Goal: Task Accomplishment & Management: Manage account settings

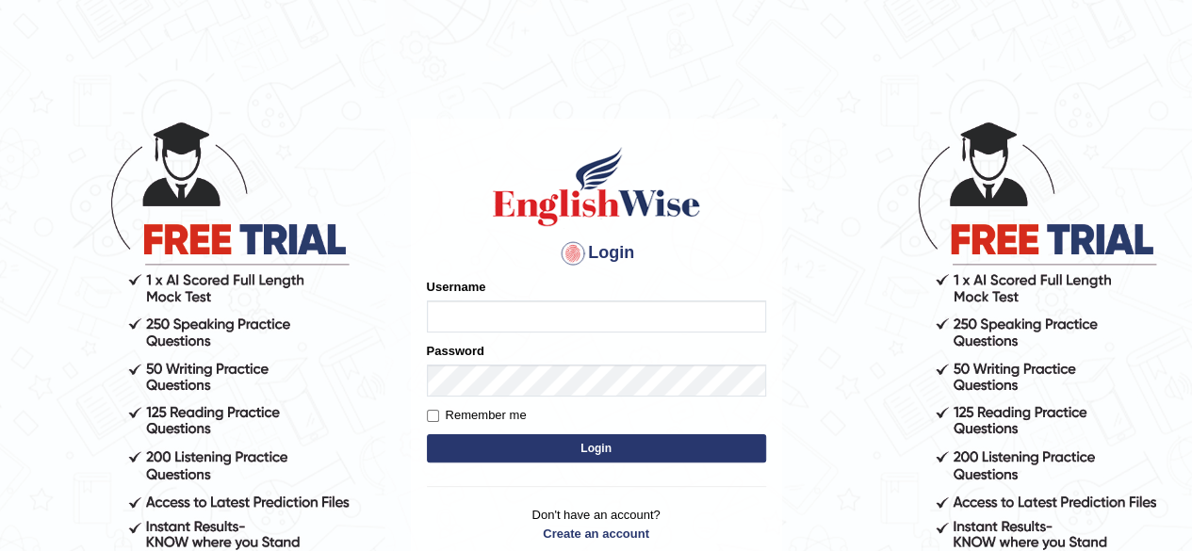
click at [533, 319] on input "Username" at bounding box center [596, 316] width 339 height 32
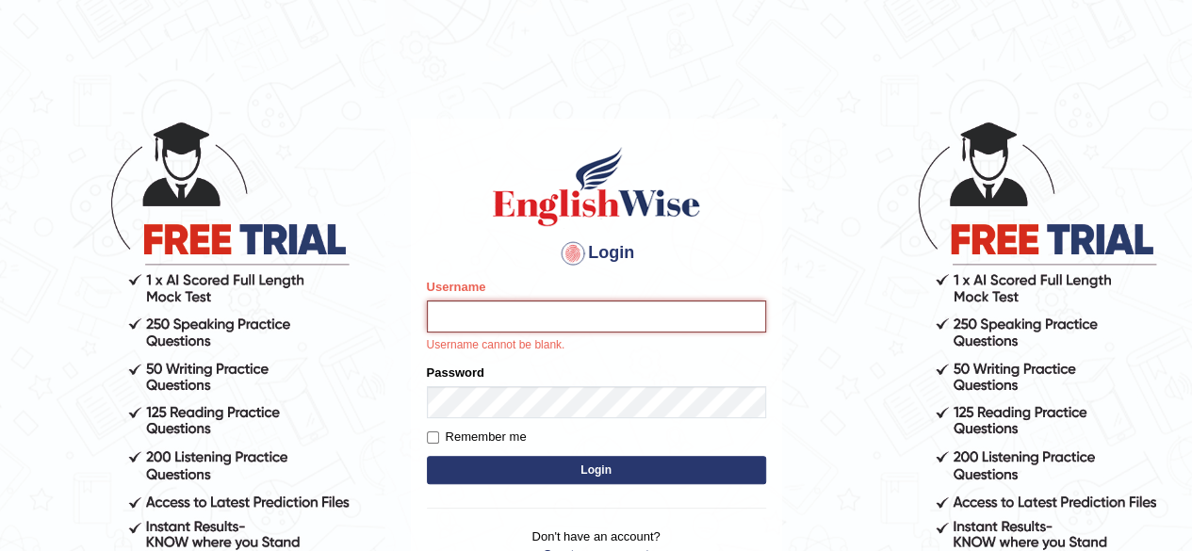
type input "Prayag"
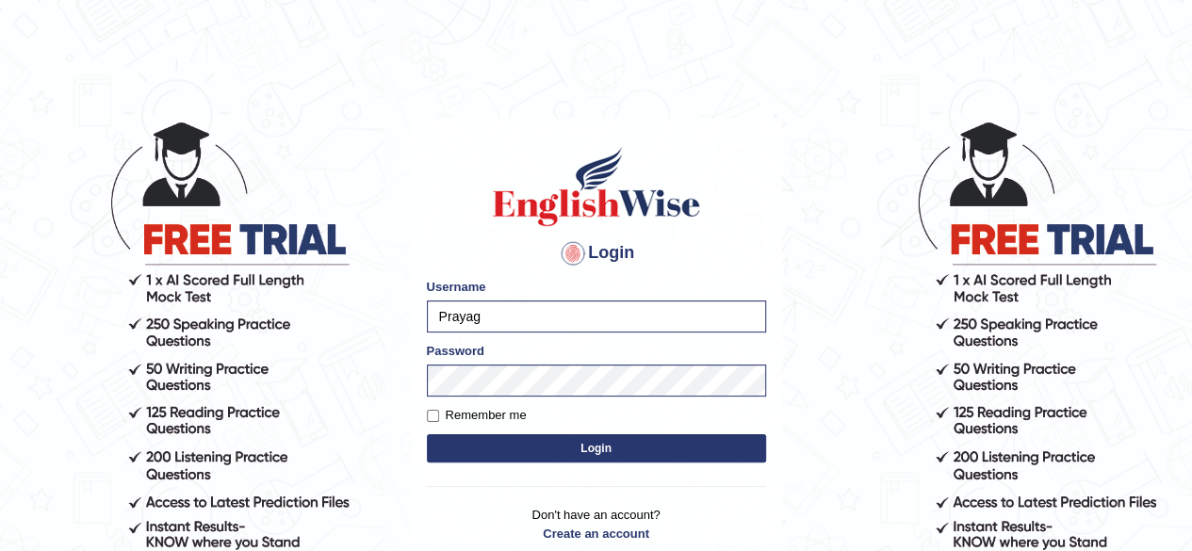
click at [582, 441] on button "Login" at bounding box center [596, 448] width 339 height 28
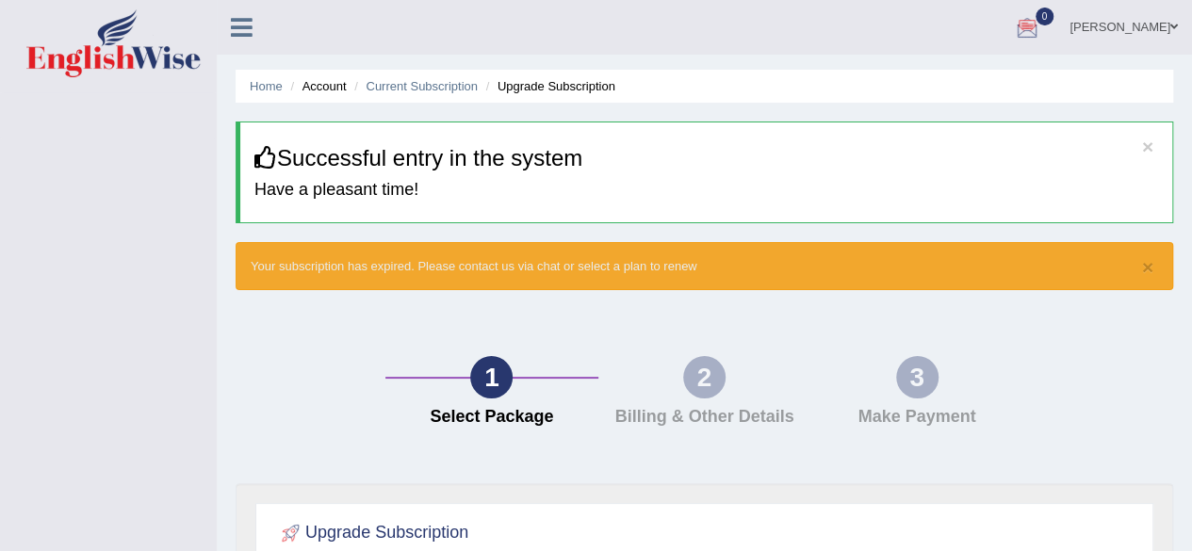
click at [1129, 23] on link "[PERSON_NAME]" at bounding box center [1123, 24] width 137 height 49
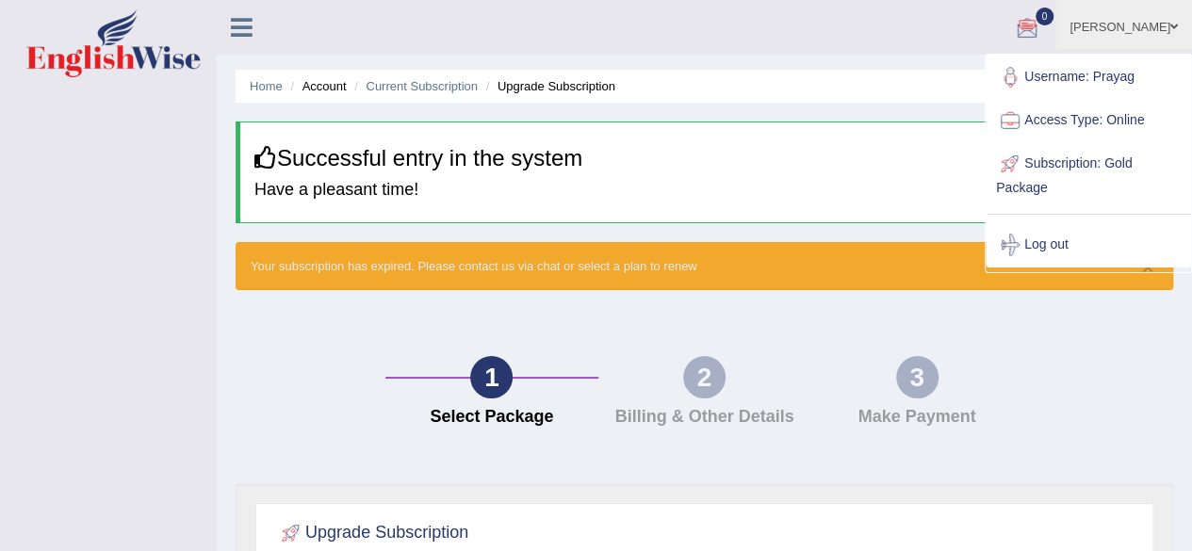
click at [1095, 77] on link "Username: Prayag" at bounding box center [1087, 77] width 203 height 43
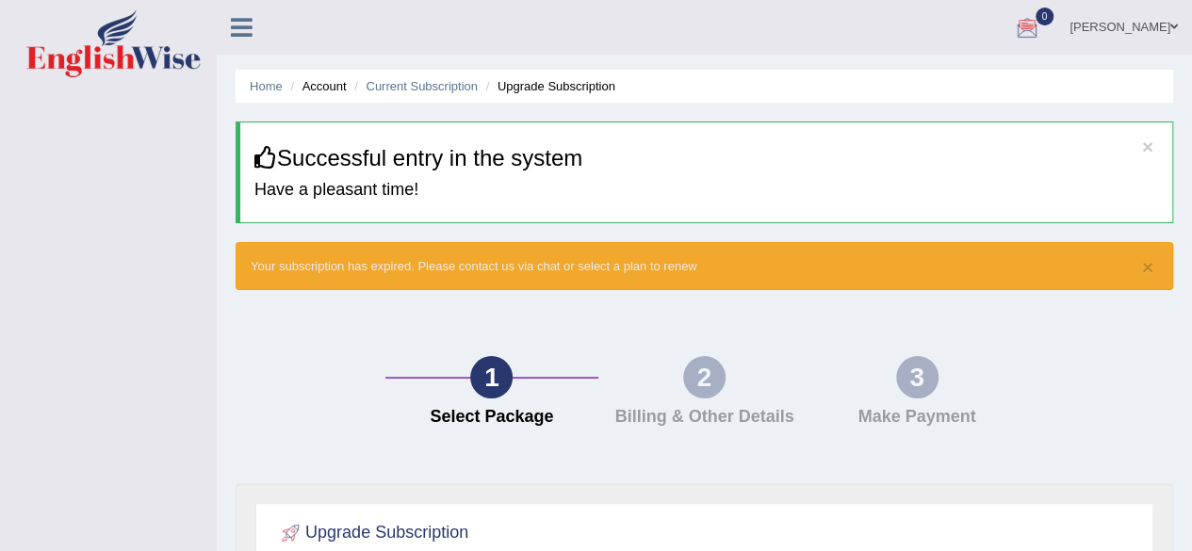
click at [1137, 18] on link "[PERSON_NAME]" at bounding box center [1123, 24] width 137 height 49
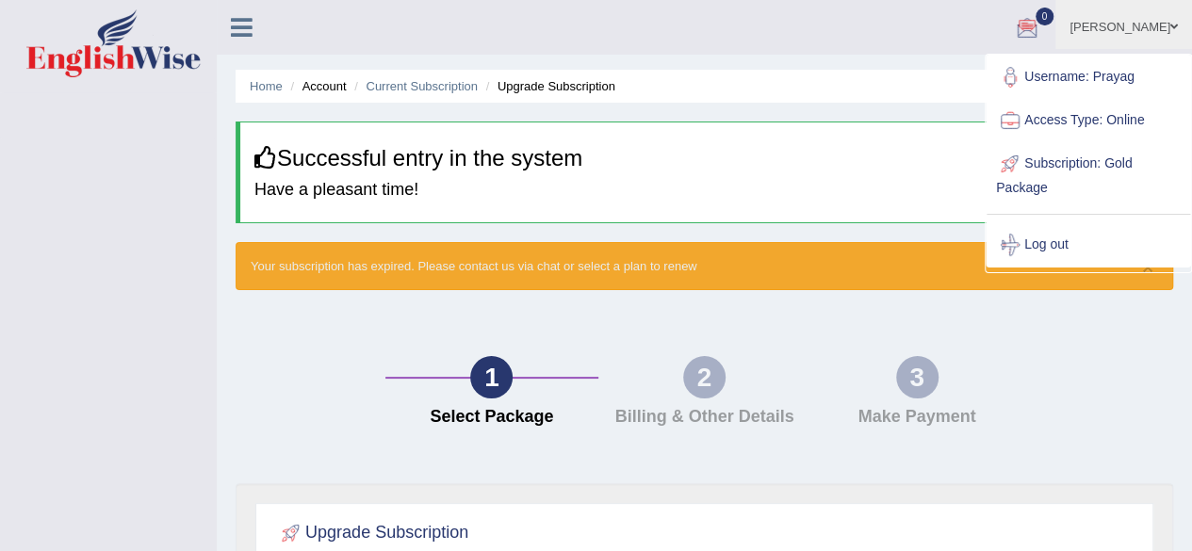
click at [1130, 78] on link "Username: Prayag" at bounding box center [1087, 77] width 203 height 43
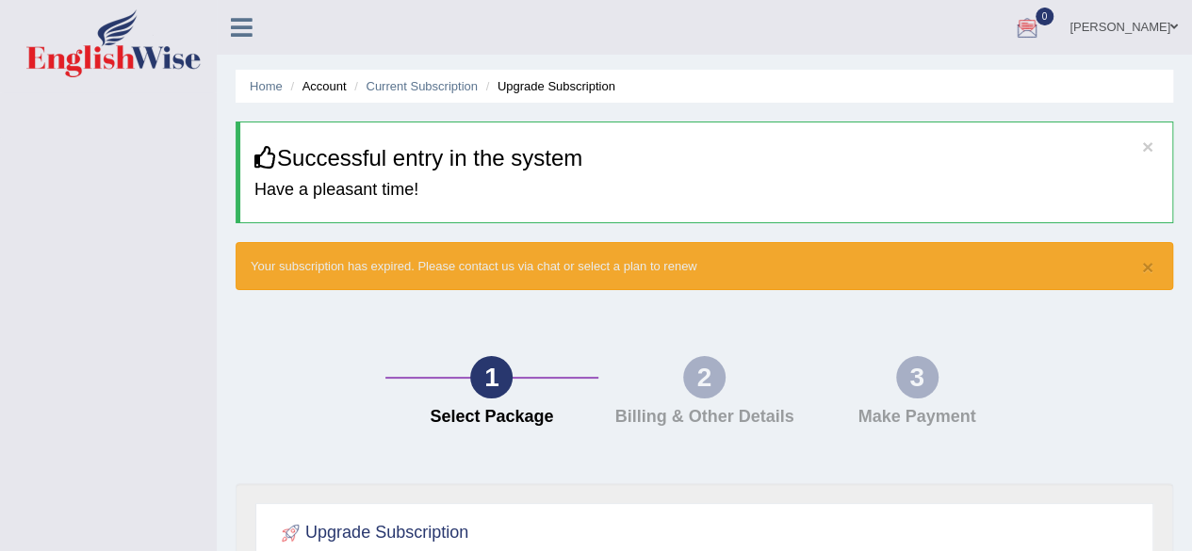
click at [1132, 41] on link "PRAYAG PATEL" at bounding box center [1123, 24] width 137 height 49
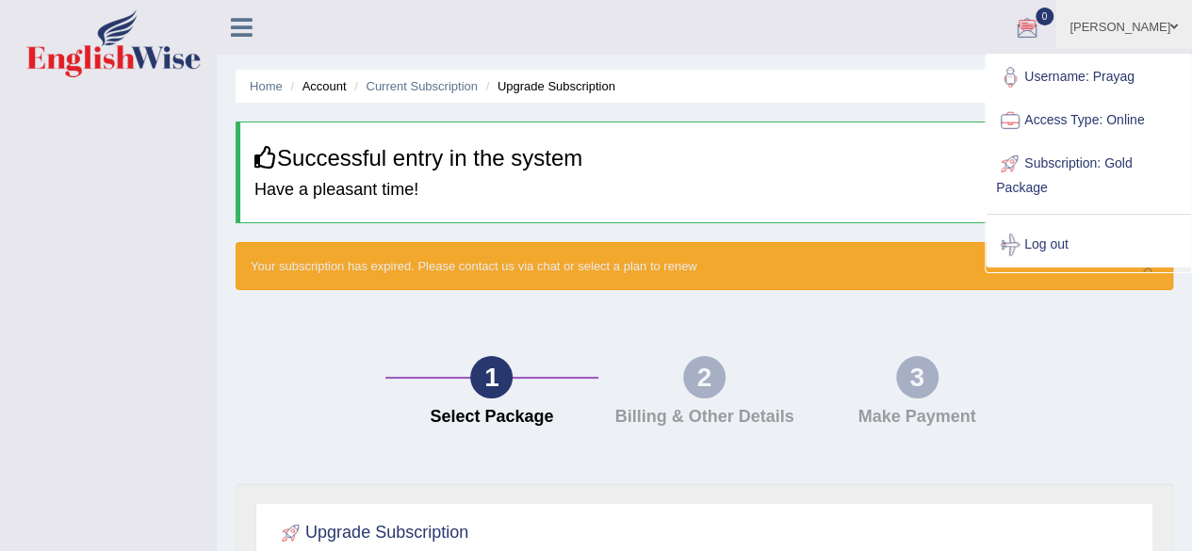
click at [876, 261] on div "× Your subscription has expired. Please contact us via chat or select a plan to…" at bounding box center [704, 266] width 937 height 48
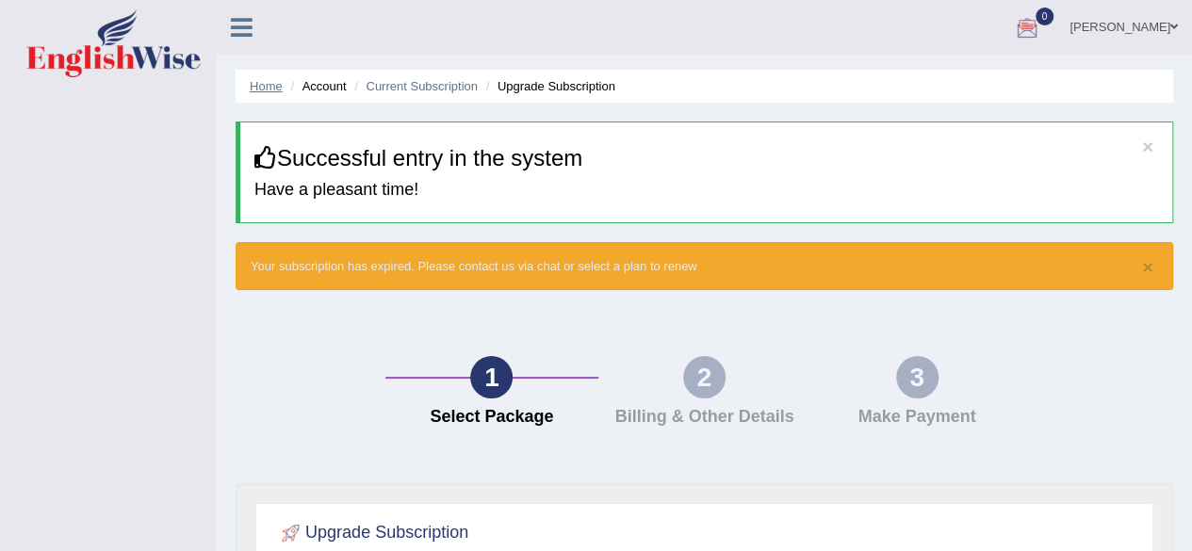
click at [269, 91] on link "Home" at bounding box center [266, 86] width 33 height 14
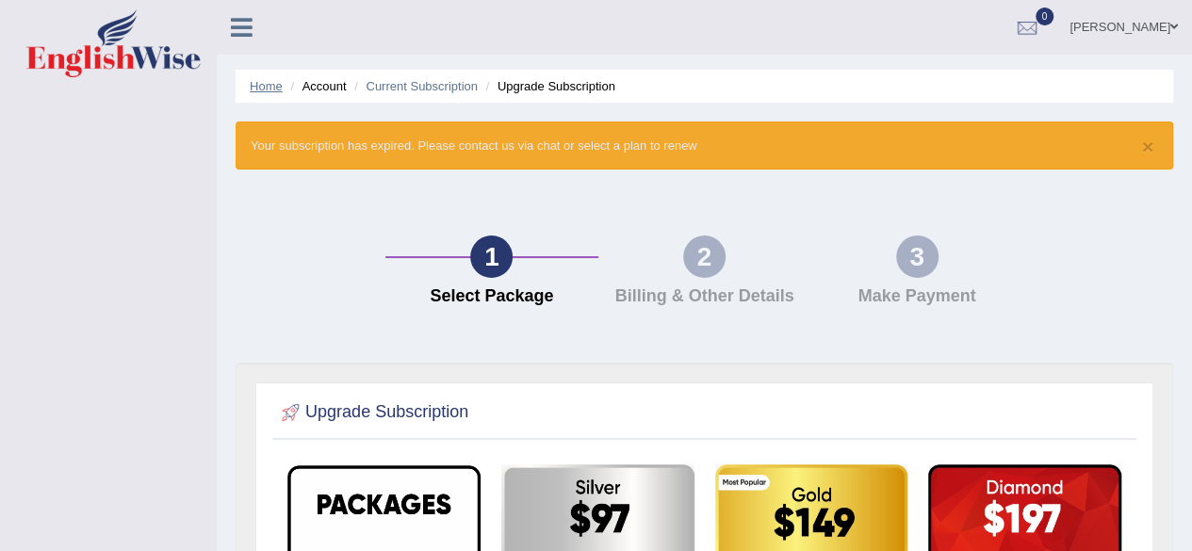
click at [273, 85] on link "Home" at bounding box center [266, 86] width 33 height 14
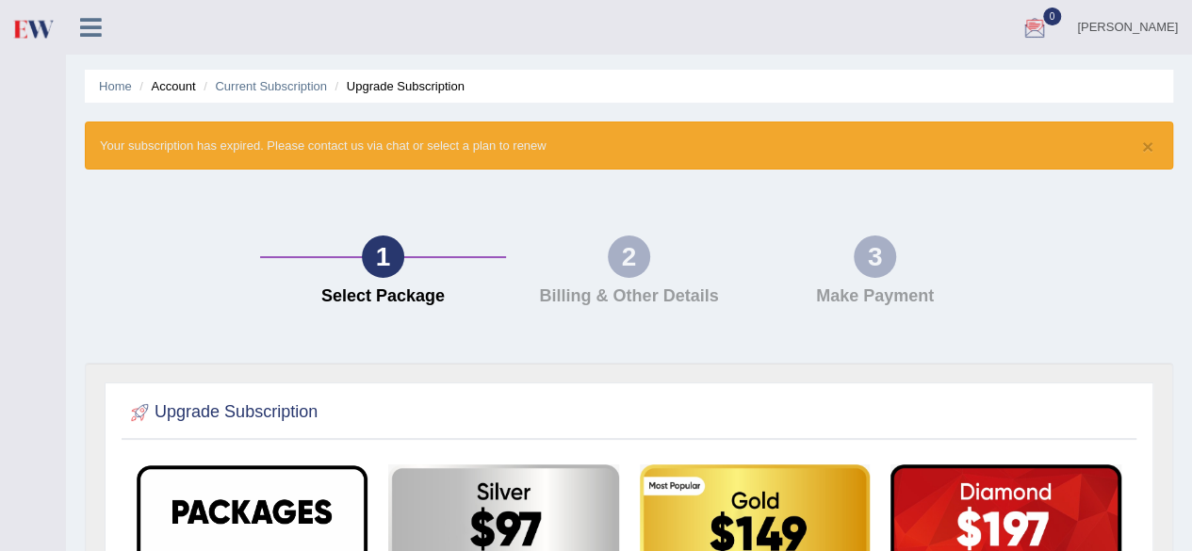
click at [1142, 34] on link "[PERSON_NAME]" at bounding box center [1127, 24] width 129 height 49
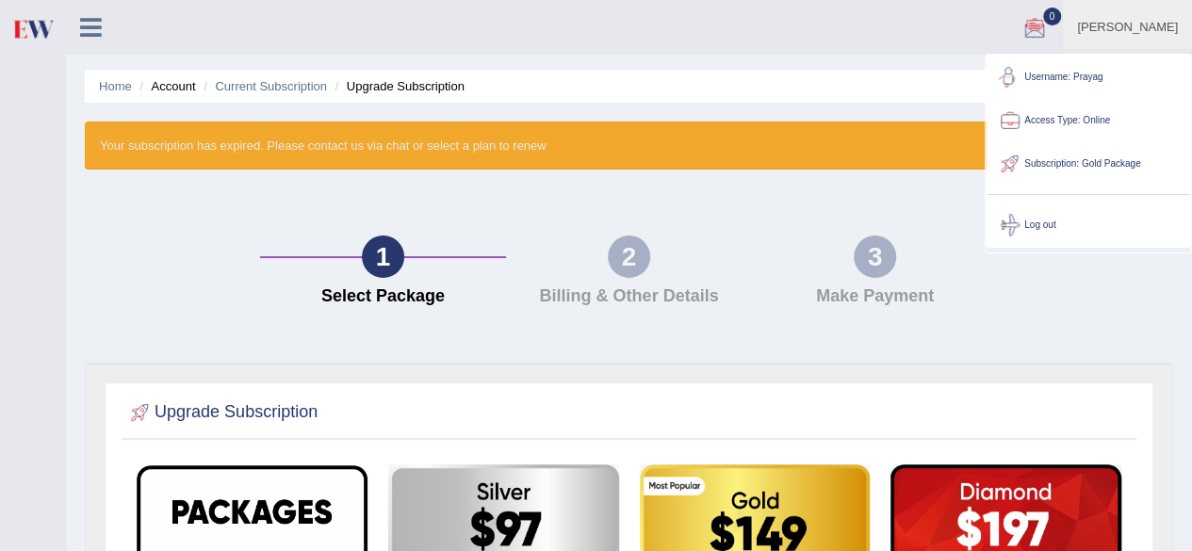
click at [1101, 78] on link "Username: Prayag" at bounding box center [1087, 77] width 203 height 43
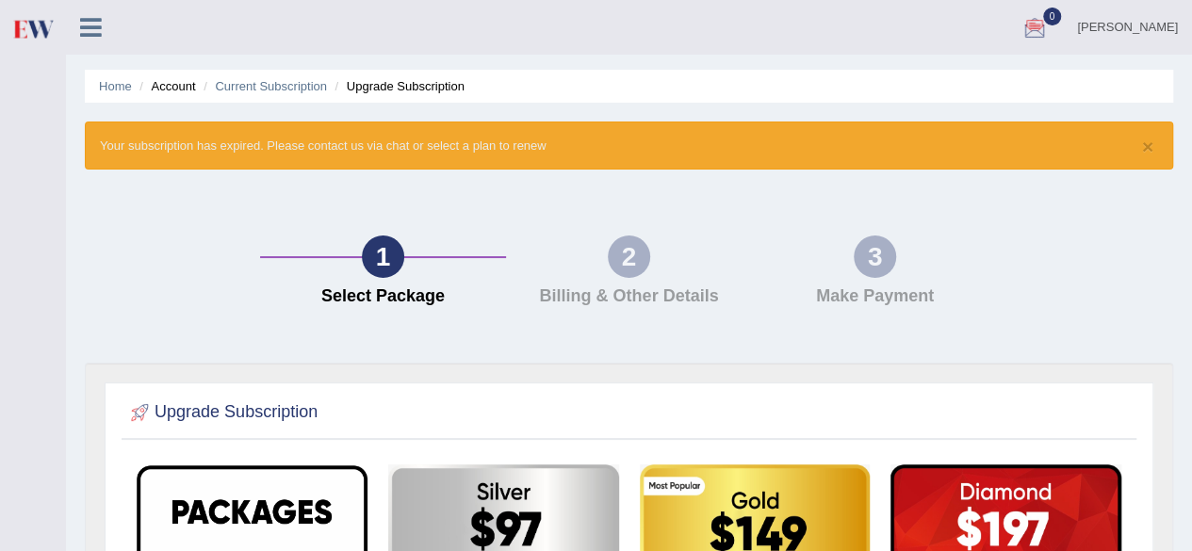
click at [1120, 29] on link "[PERSON_NAME]" at bounding box center [1127, 24] width 129 height 49
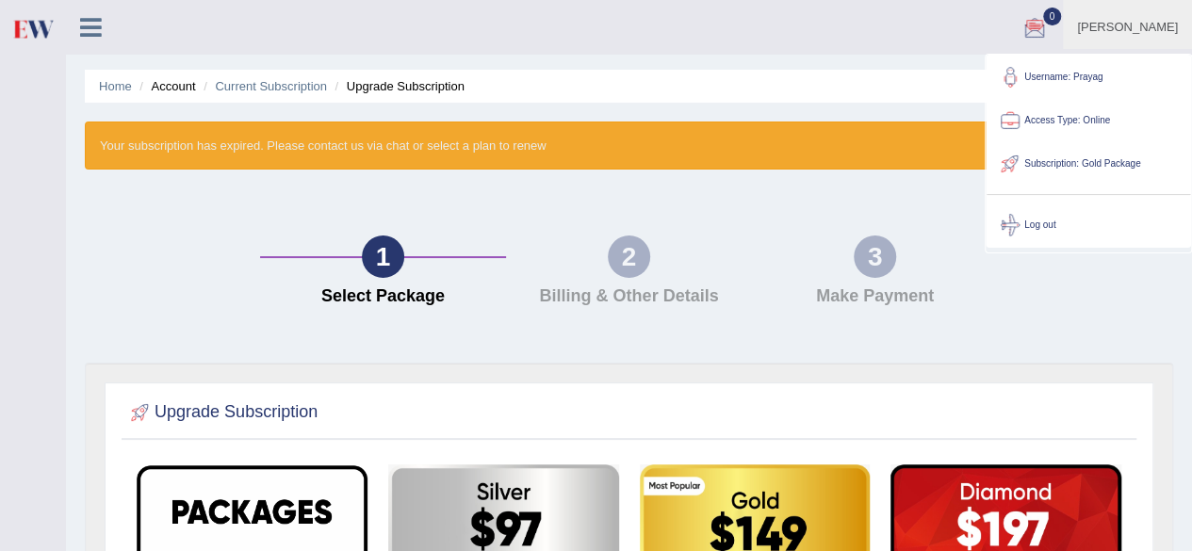
click at [98, 41] on div at bounding box center [99, 20] width 66 height 41
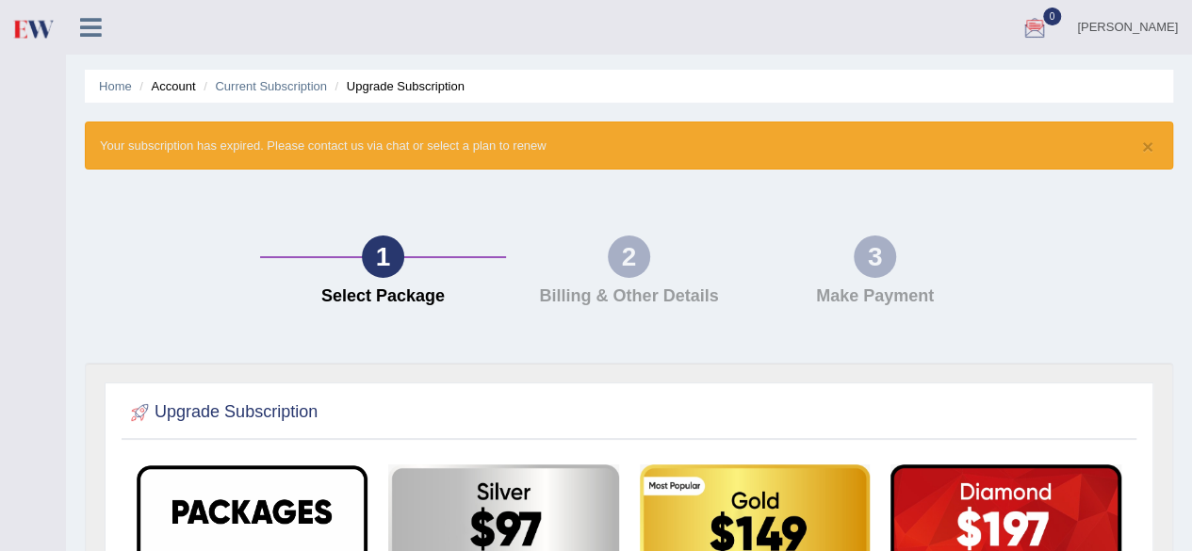
click at [98, 30] on icon at bounding box center [91, 27] width 22 height 24
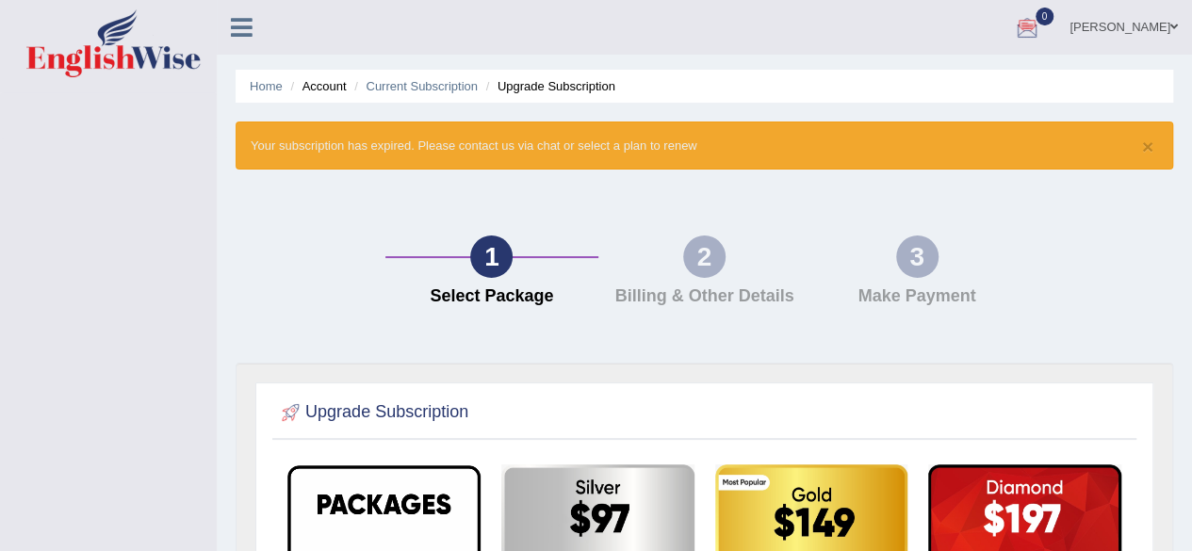
click at [239, 29] on icon at bounding box center [242, 27] width 22 height 24
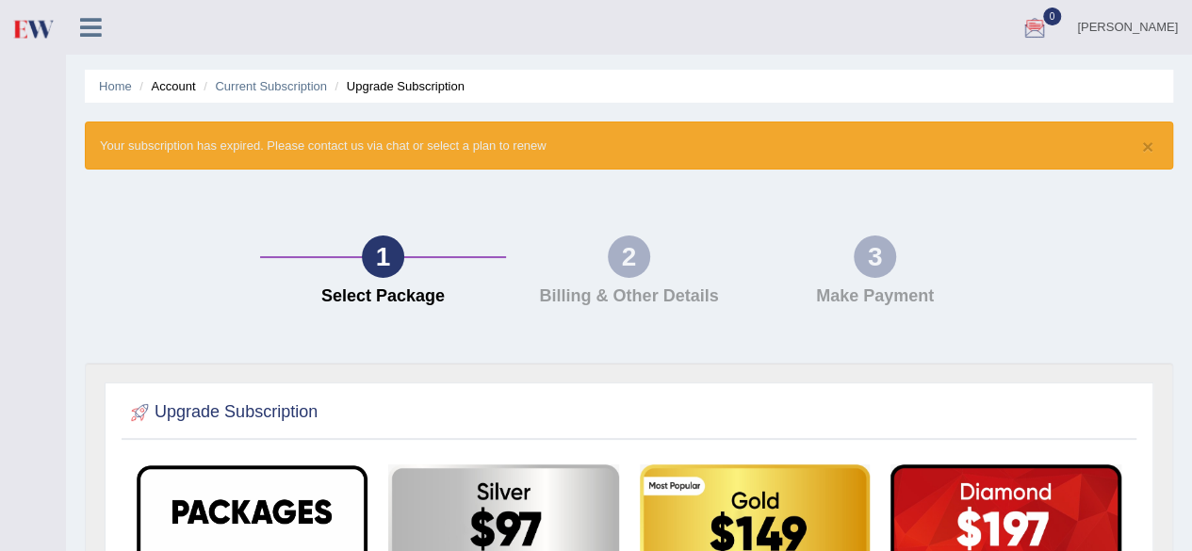
click at [1130, 50] on li "[PERSON_NAME] Toggle navigation Username: Prayag Access Type: Online Subscripti…" at bounding box center [1127, 27] width 129 height 54
click at [1129, 30] on link "[PERSON_NAME]" at bounding box center [1127, 24] width 129 height 49
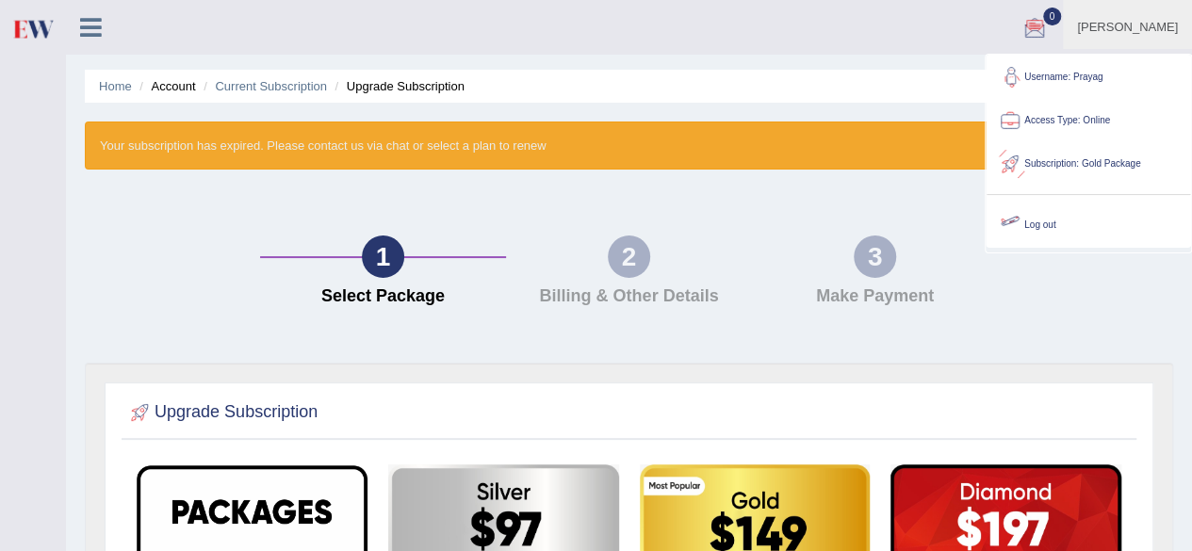
click at [1063, 221] on link "Log out" at bounding box center [1087, 224] width 203 height 43
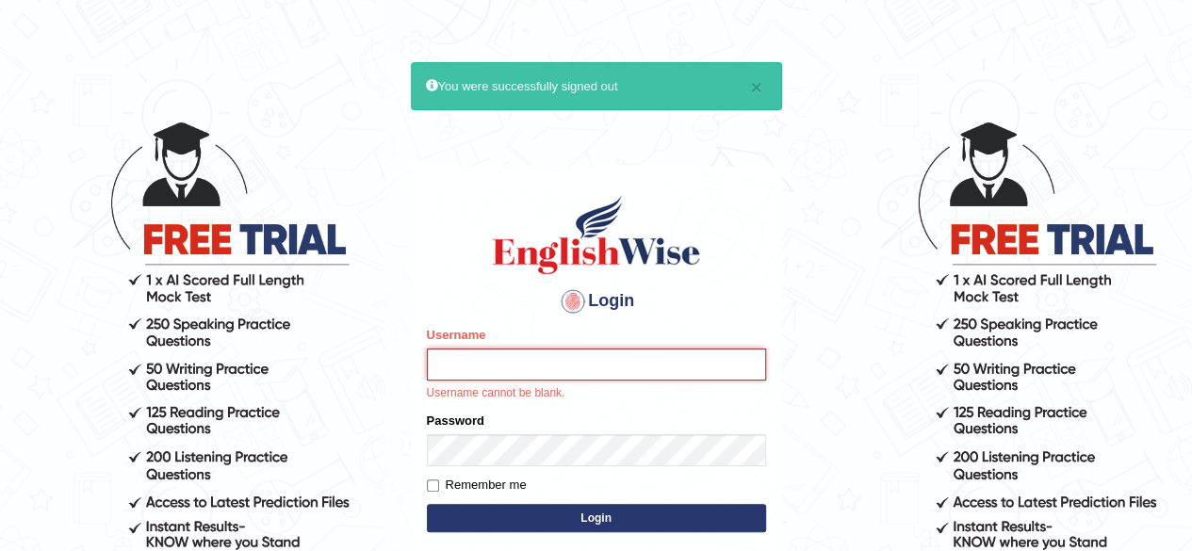
click at [607, 356] on input "Username" at bounding box center [596, 365] width 339 height 32
type input "Prayag"
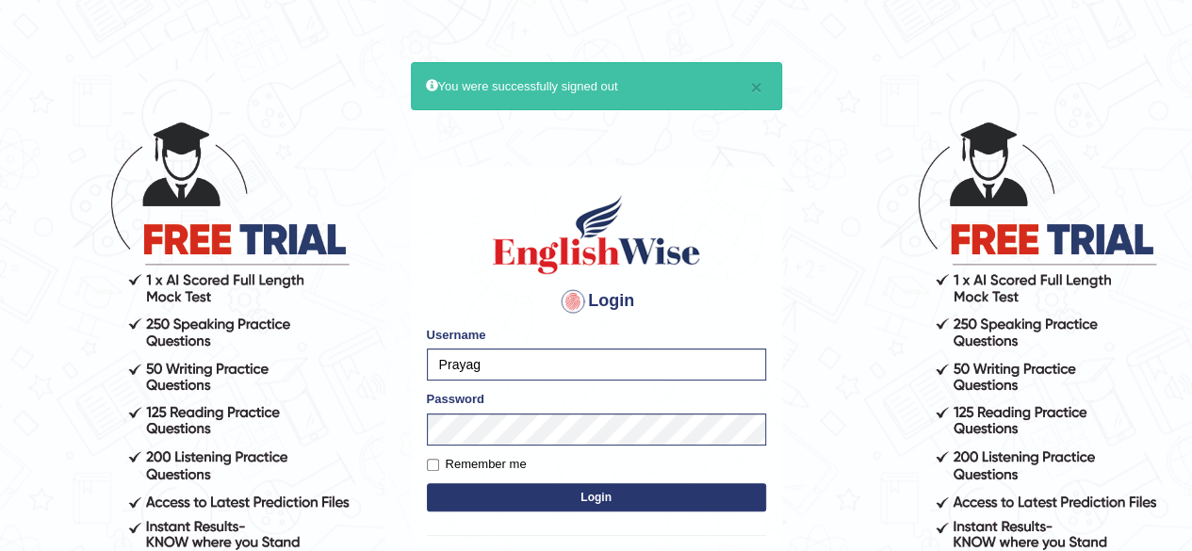
click at [583, 494] on button "Login" at bounding box center [596, 497] width 339 height 28
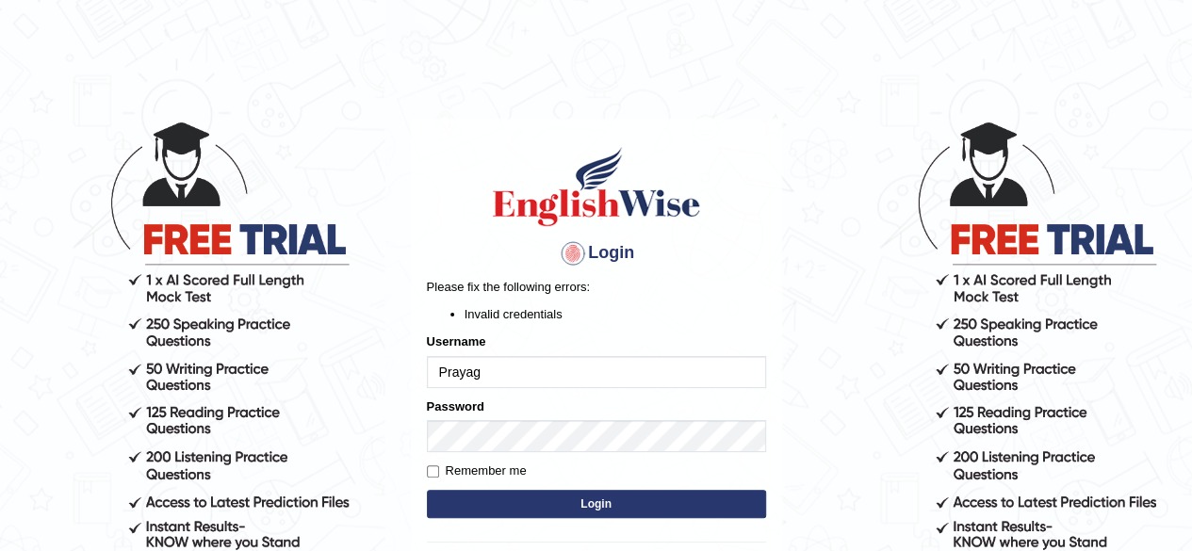
click at [937, 317] on body "Login Please fix the following errors: Invalid credentials Username Prayag Pass…" at bounding box center [596, 334] width 1192 height 551
click at [504, 502] on button "Login" at bounding box center [596, 504] width 339 height 28
click at [837, 227] on body "Login Please fix the following errors: Invalid credentials Username Prayag Pass…" at bounding box center [596, 334] width 1192 height 551
click at [739, 501] on button "Login" at bounding box center [596, 504] width 339 height 28
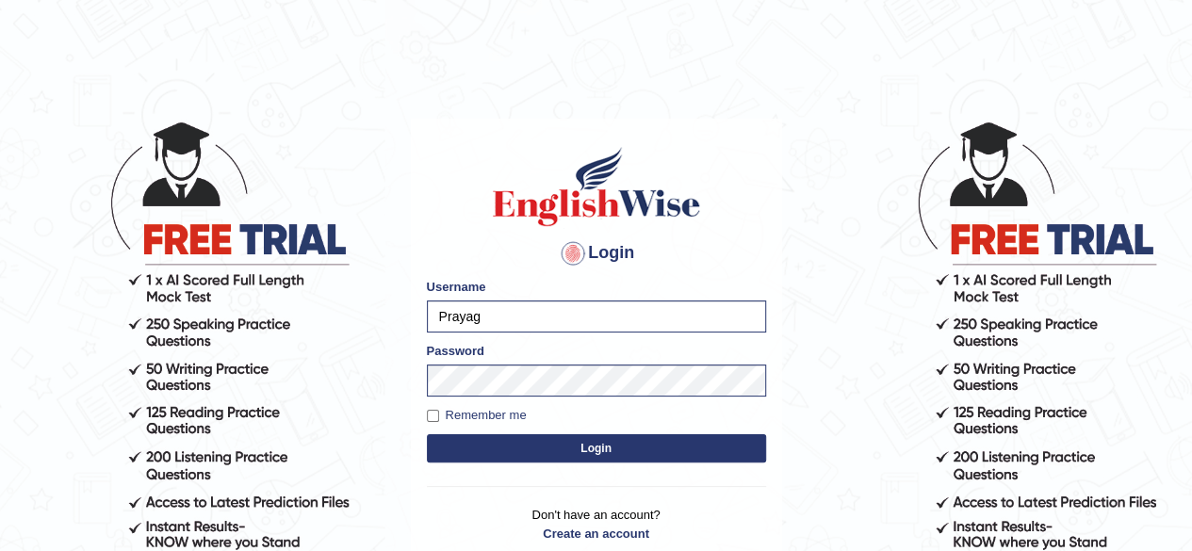
click at [708, 456] on button "Login" at bounding box center [596, 448] width 339 height 28
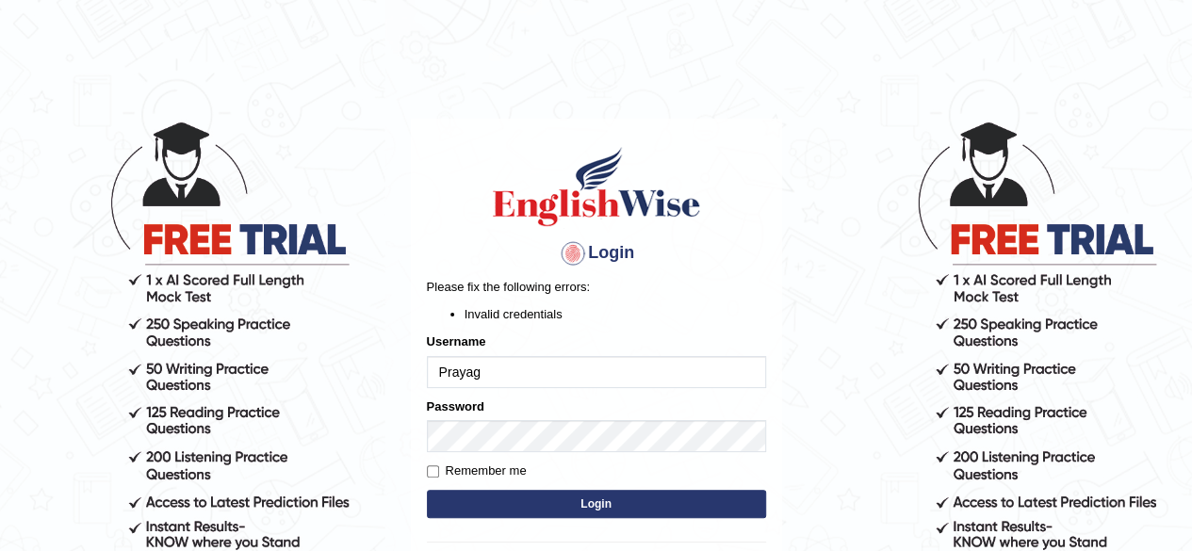
click at [456, 493] on button "Login" at bounding box center [596, 504] width 339 height 28
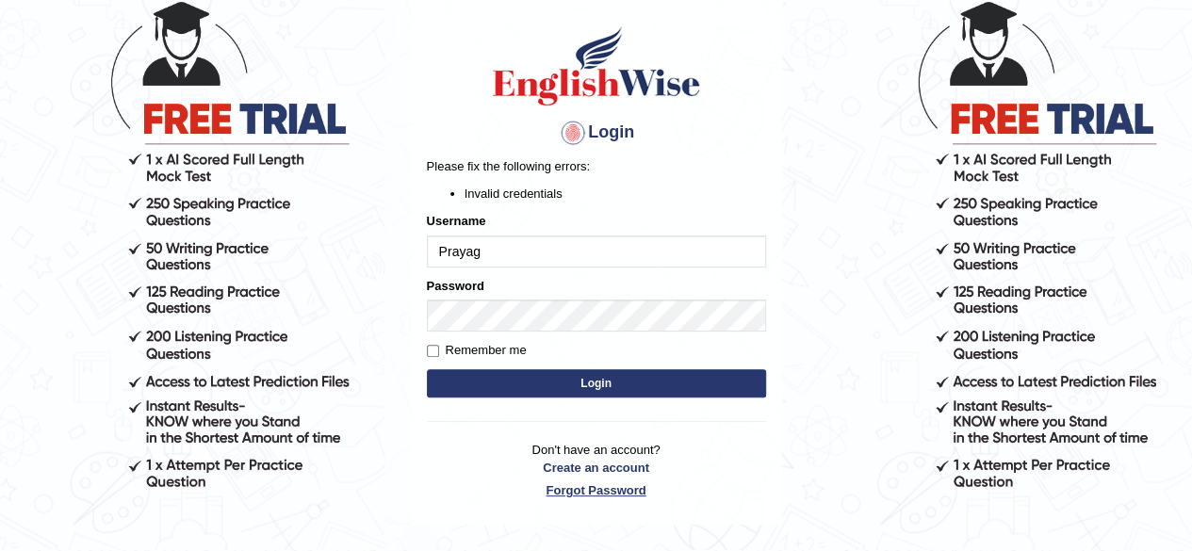
click at [599, 491] on link "Forgot Password" at bounding box center [596, 490] width 339 height 18
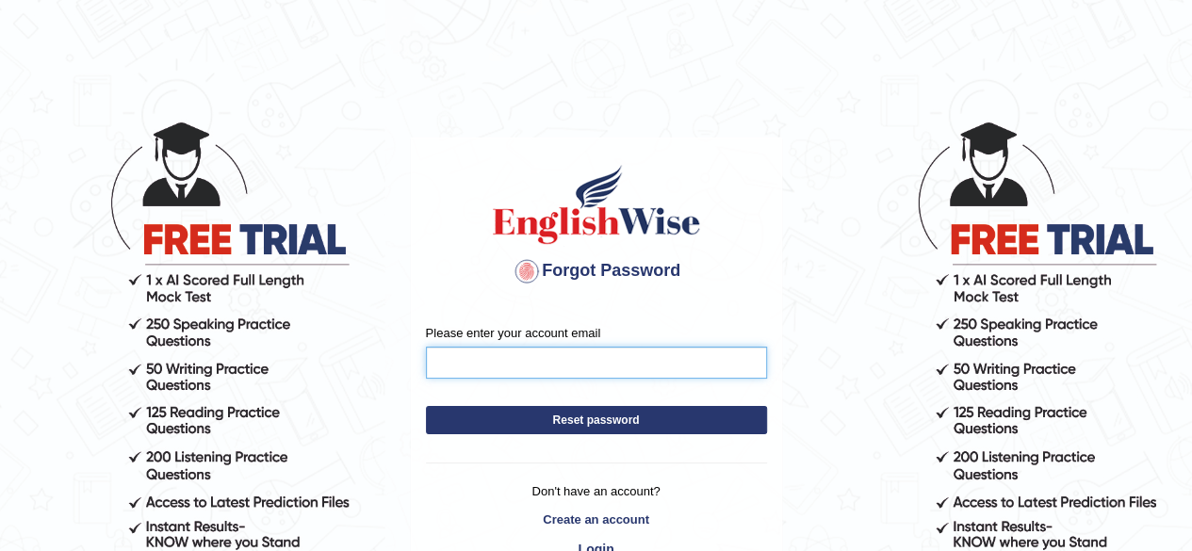
click at [631, 370] on input "Please enter your account email" at bounding box center [596, 363] width 341 height 32
type input "patelprayag65@gmail.com"
click at [642, 417] on button "Reset password" at bounding box center [596, 420] width 341 height 28
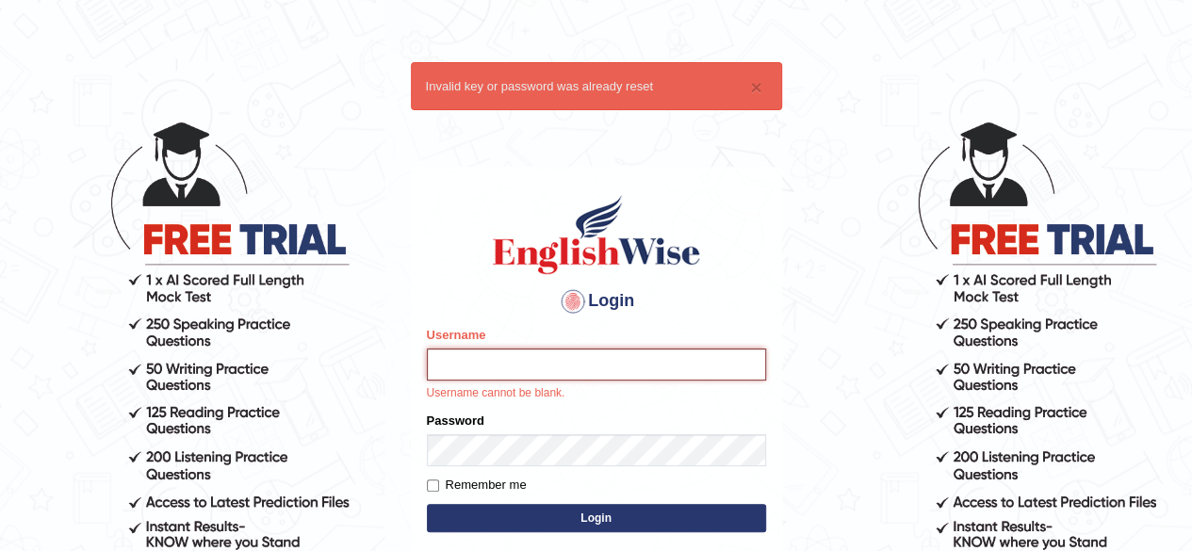
type input "Prayag"
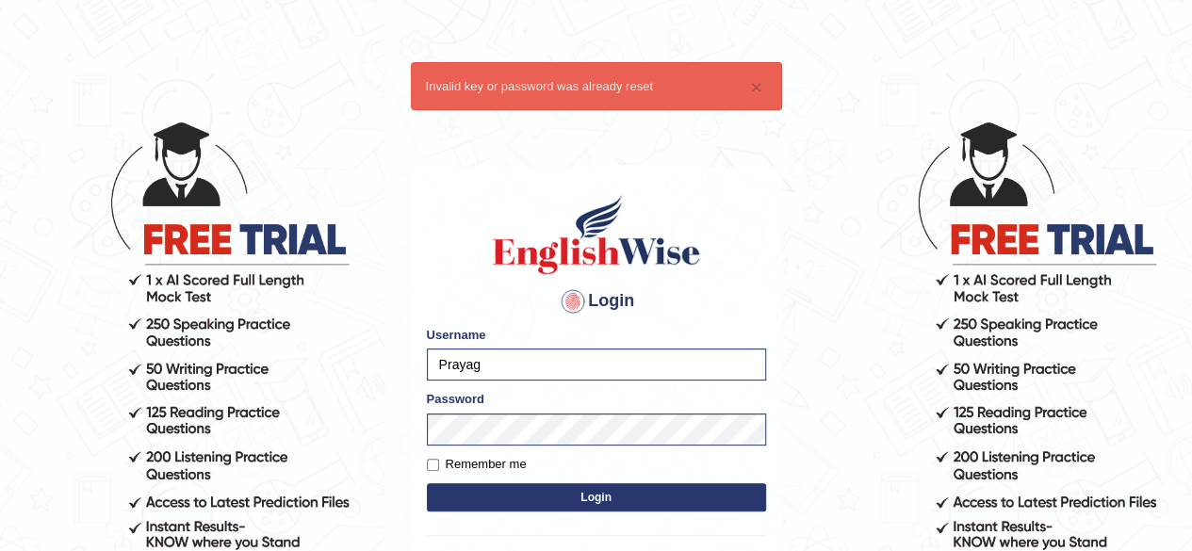
click at [594, 501] on button "Login" at bounding box center [596, 497] width 339 height 28
click at [596, 493] on button "Login" at bounding box center [596, 497] width 339 height 28
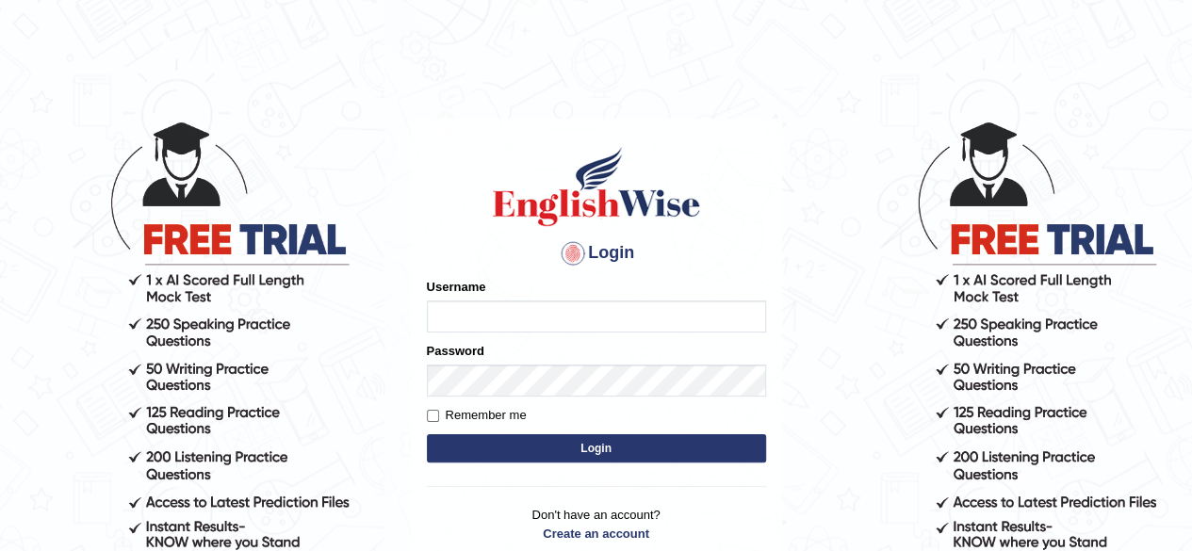
click at [885, 339] on body "Login Please fix the following errors: Username Password Remember me Login Don'…" at bounding box center [596, 334] width 1192 height 551
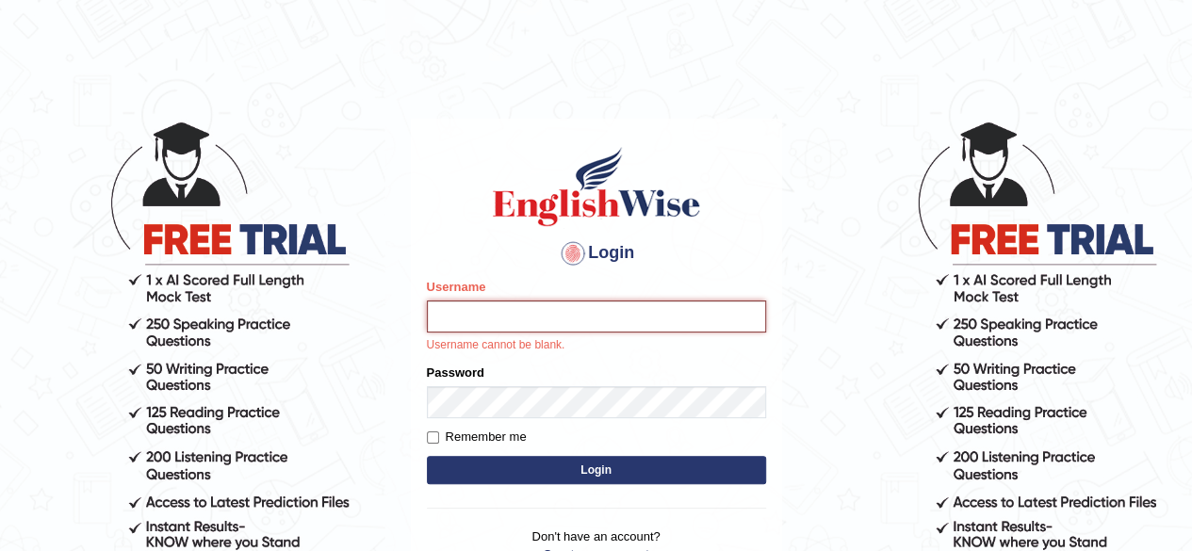
click at [642, 315] on input "Username" at bounding box center [596, 316] width 339 height 32
type input "Prayag"
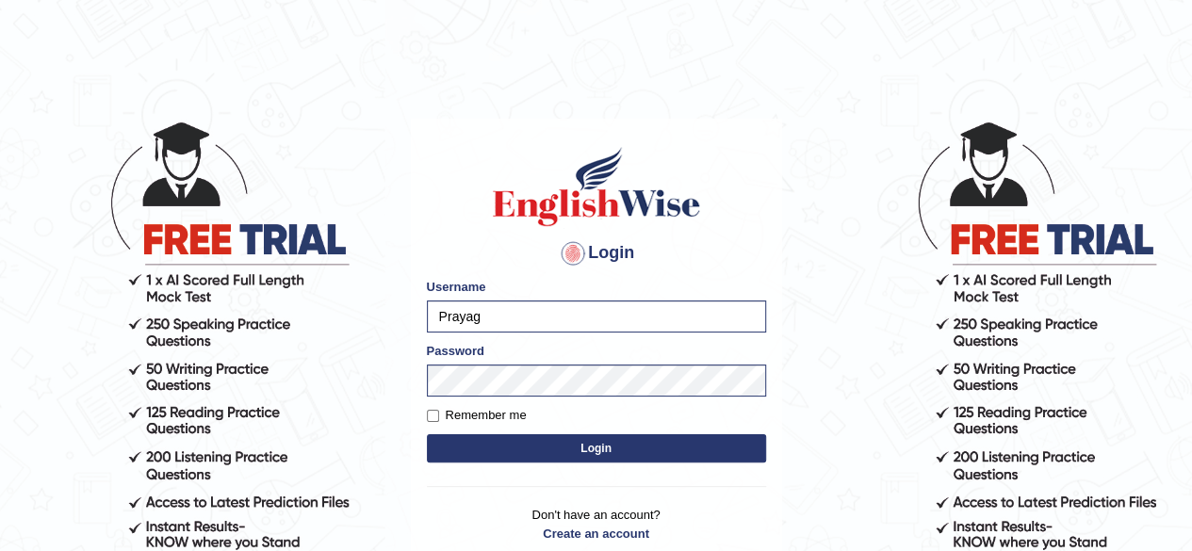
click at [610, 456] on button "Login" at bounding box center [596, 448] width 339 height 28
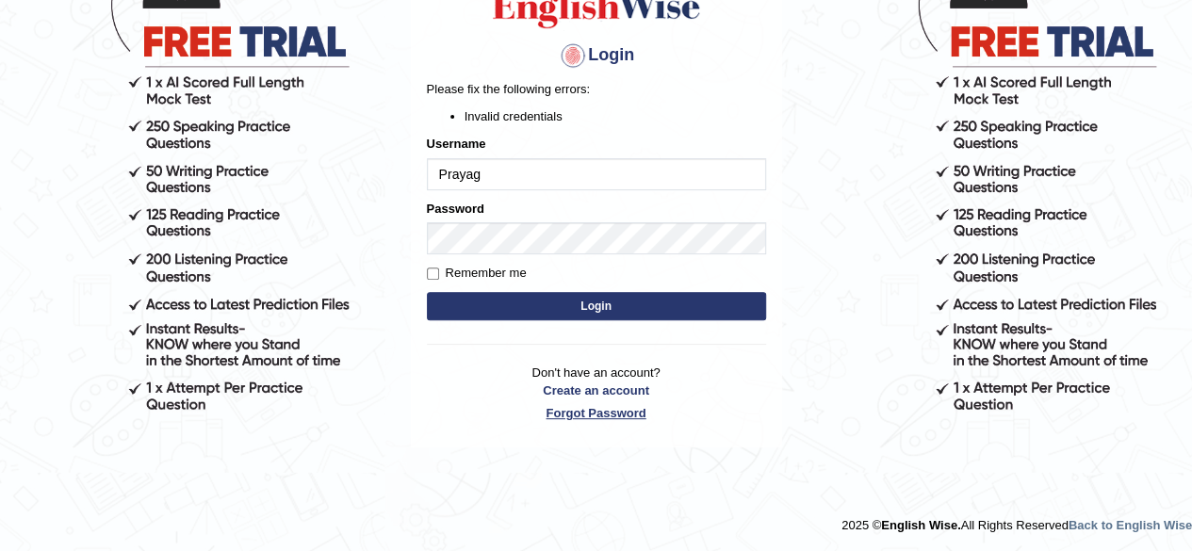
click at [620, 412] on link "Forgot Password" at bounding box center [596, 413] width 339 height 18
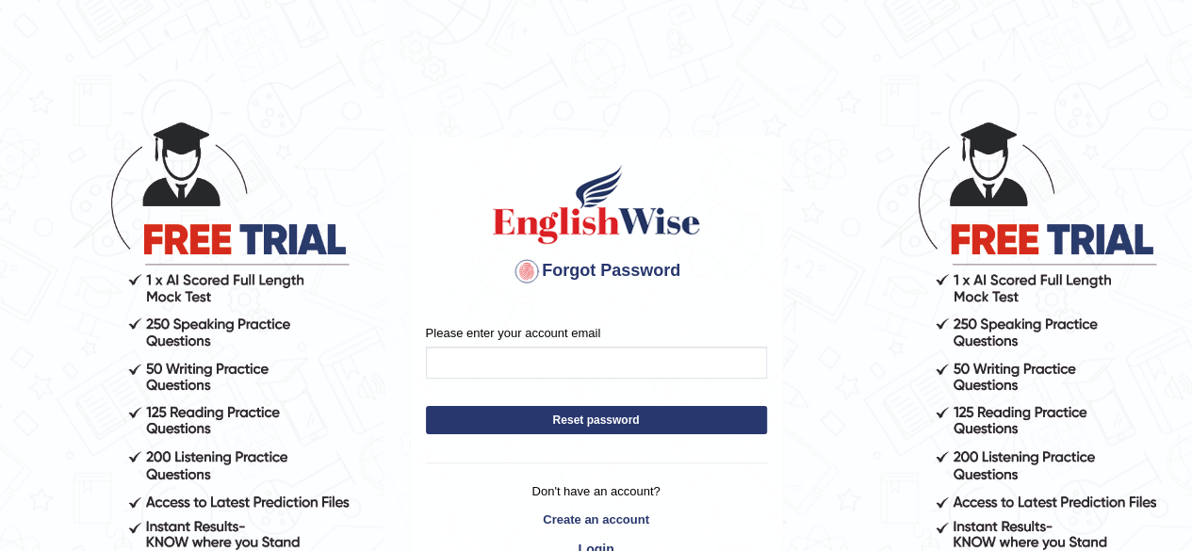
type input "patelprayag65@gmail.com"
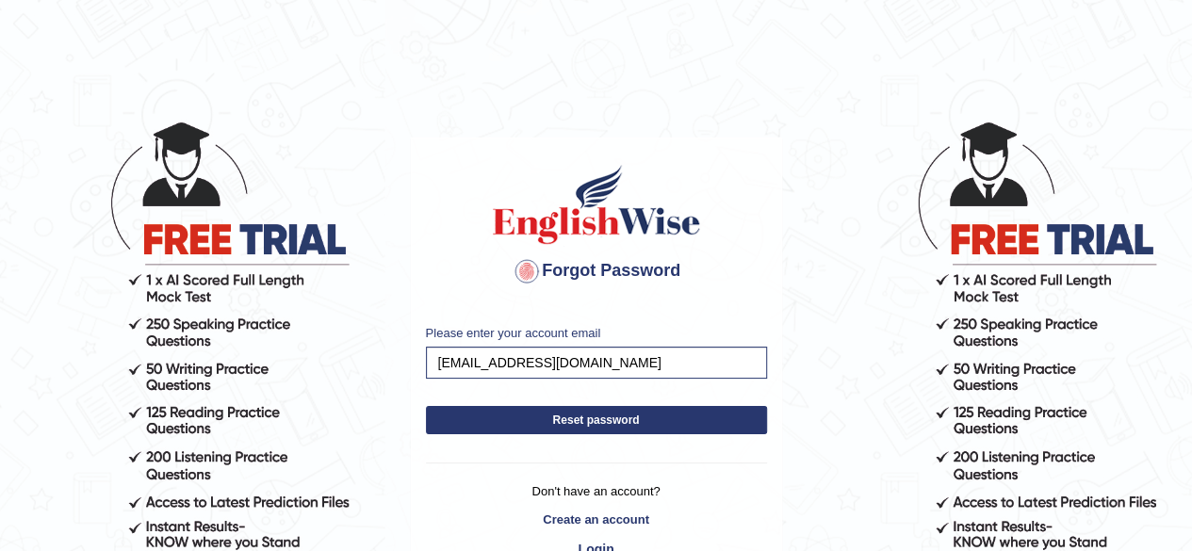
click at [639, 423] on button "Reset password" at bounding box center [596, 420] width 341 height 28
click at [659, 411] on button "Reset password" at bounding box center [596, 420] width 341 height 28
click at [636, 427] on button "Reset password" at bounding box center [596, 420] width 341 height 28
